Goal: Task Accomplishment & Management: Use online tool/utility

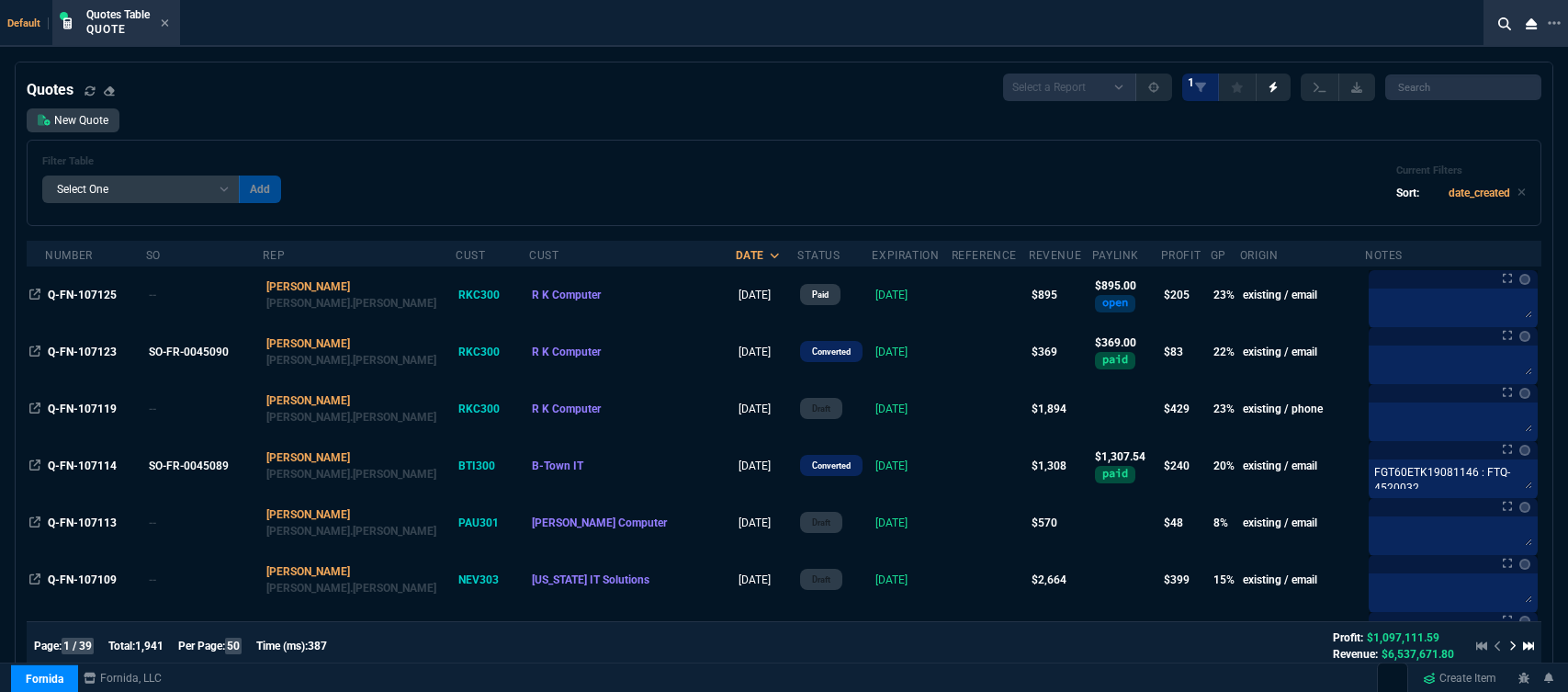
select select "12: [PERSON_NAME]"
select select
click at [169, 24] on icon at bounding box center [165, 23] width 8 height 11
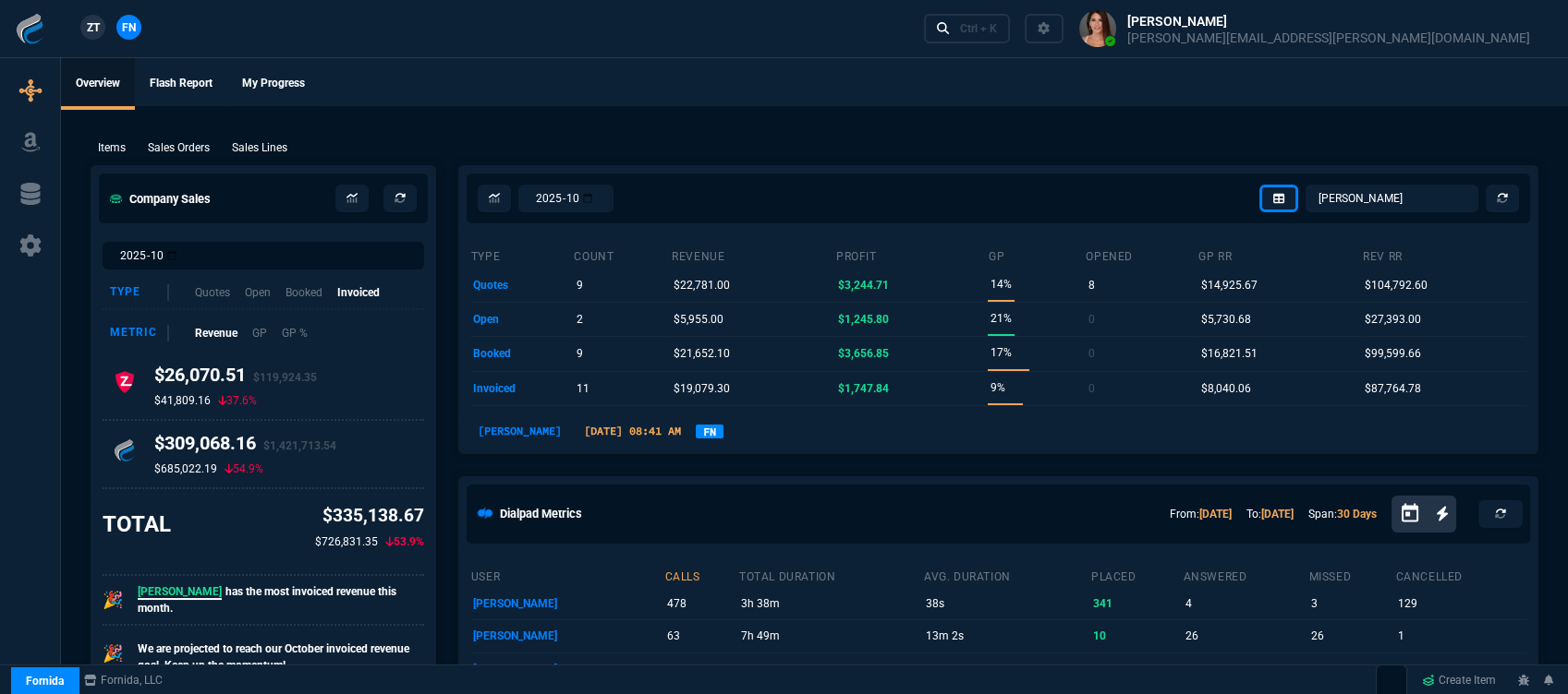
scroll to position [102, 0]
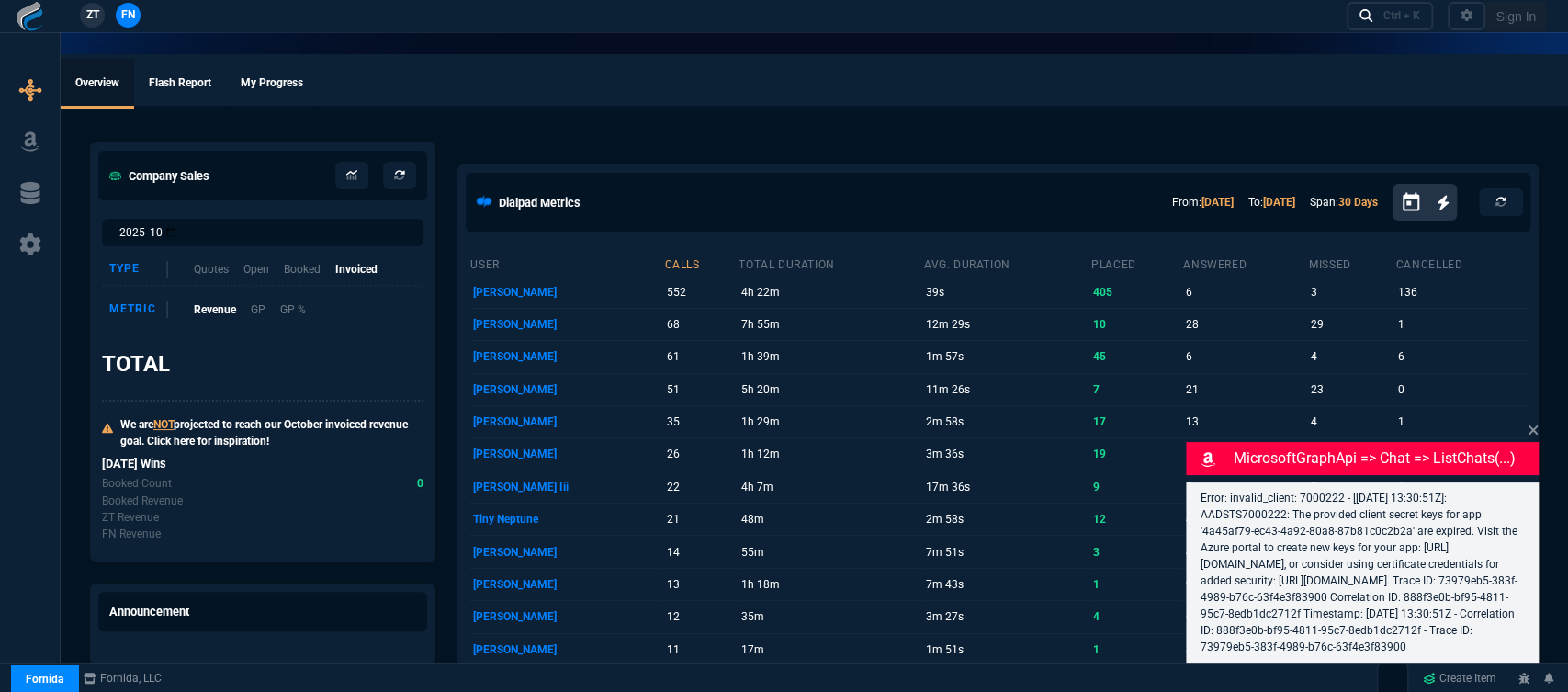
select select "12: [PERSON_NAME]"
